Goal: Check status

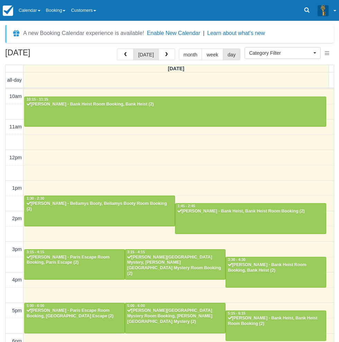
select select
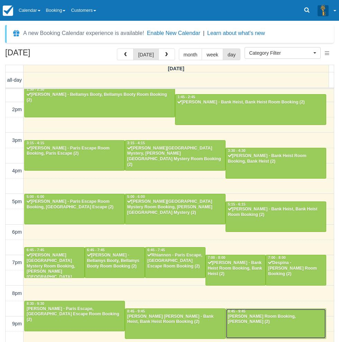
click at [266, 323] on div "[PERSON_NAME] Room Booking, [PERSON_NAME] (2)" at bounding box center [276, 319] width 97 height 11
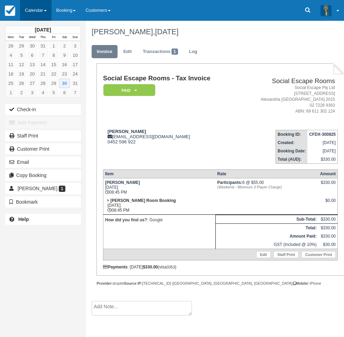
click at [38, 12] on link "Calendar" at bounding box center [35, 10] width 31 height 21
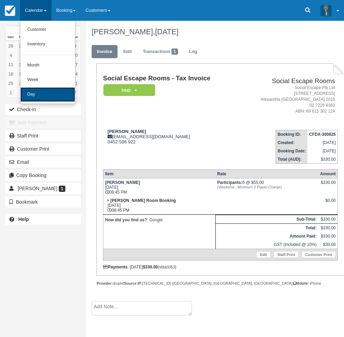
click at [31, 94] on link "Day" at bounding box center [47, 94] width 55 height 15
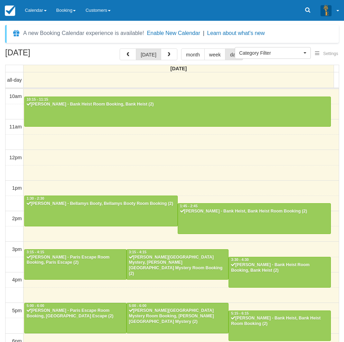
select select
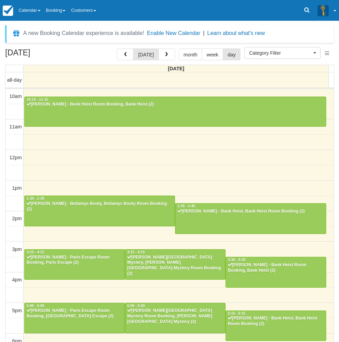
scroll to position [109, 0]
